Goal: Task Accomplishment & Management: Complete application form

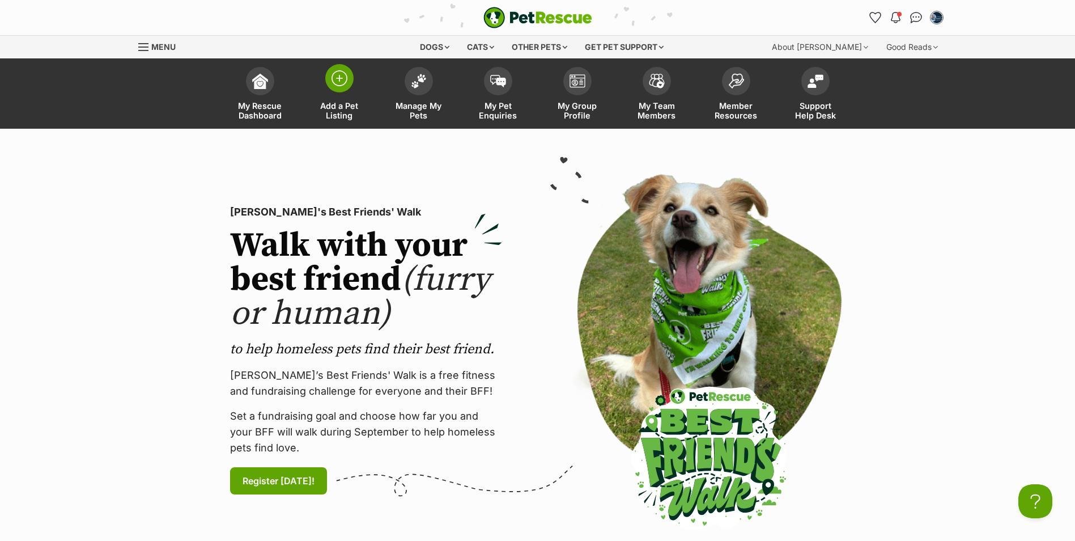
click at [341, 86] on img at bounding box center [340, 78] width 16 height 16
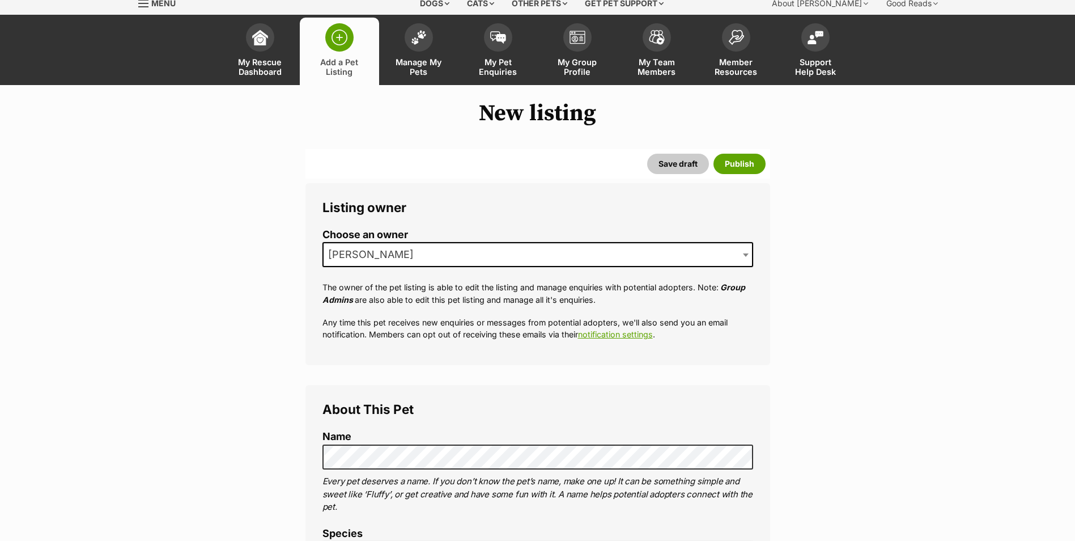
scroll to position [397, 0]
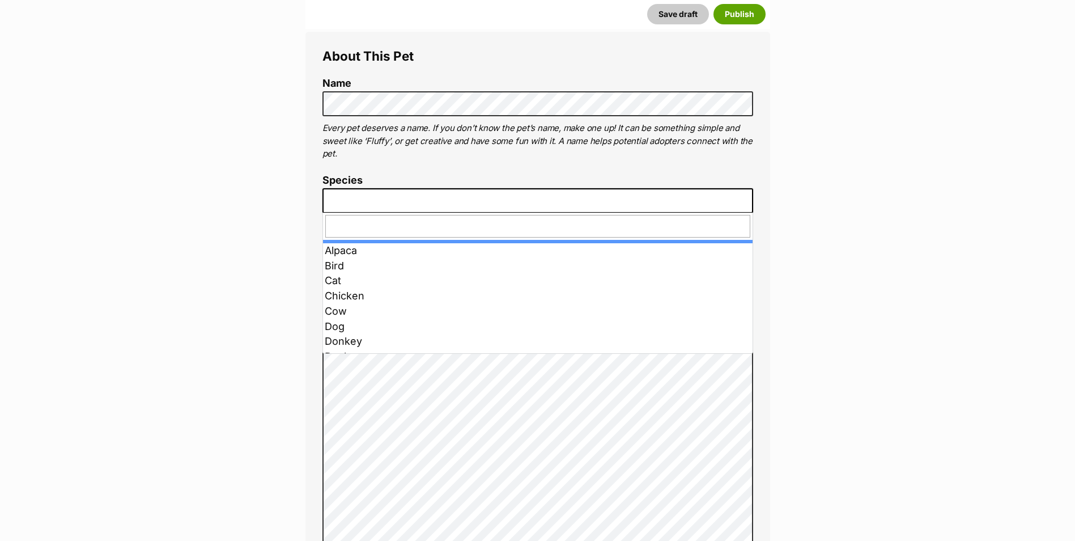
drag, startPoint x: 752, startPoint y: 201, endPoint x: 694, endPoint y: 214, distance: 58.7
click at [752, 201] on span at bounding box center [746, 200] width 11 height 25
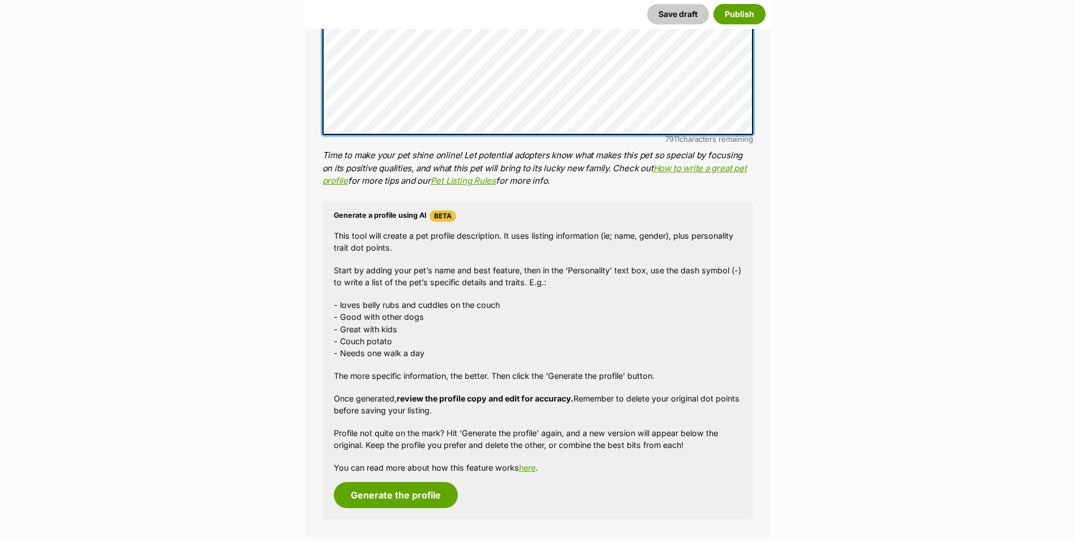
scroll to position [907, 0]
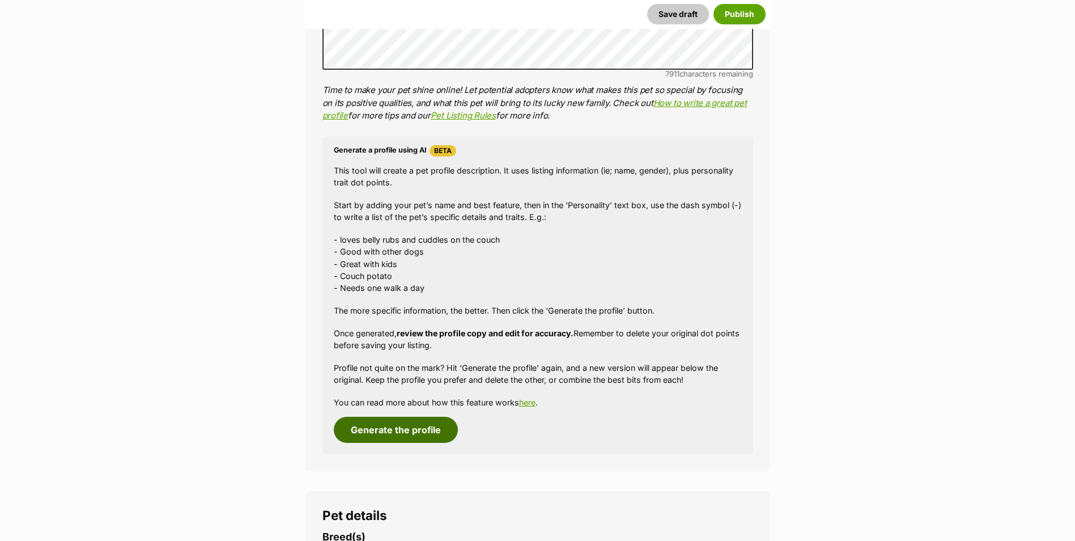
click at [396, 434] on button "Generate the profile" at bounding box center [396, 430] width 124 height 26
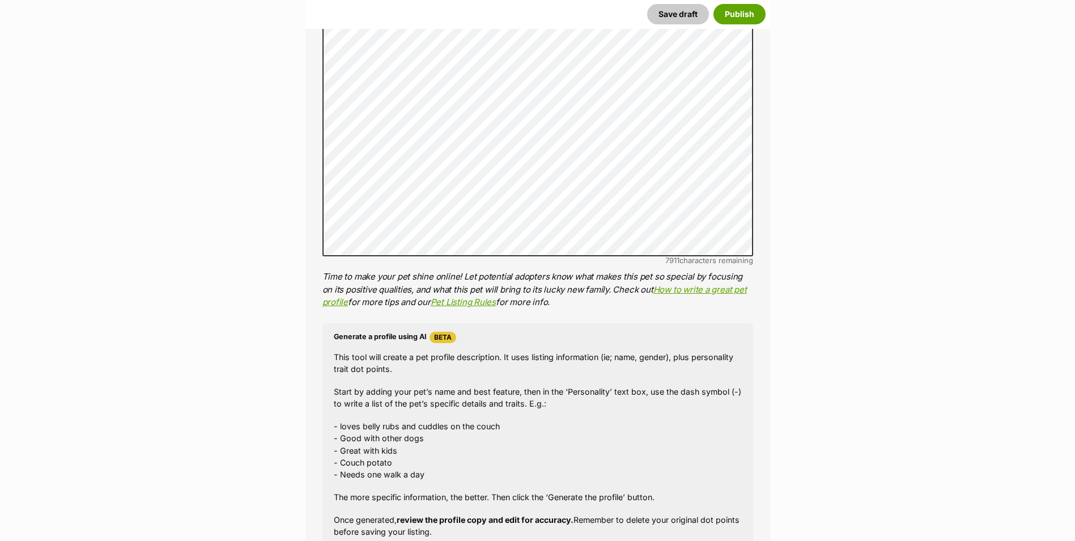
scroll to position [582, 0]
